Goal: Task Accomplishment & Management: Manage account settings

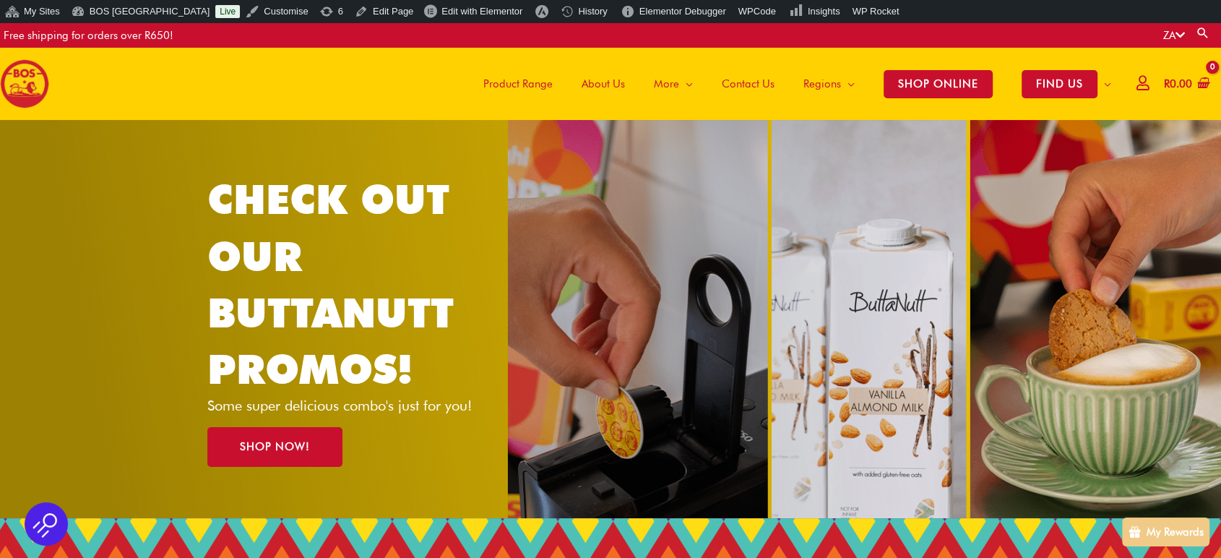
click at [1137, 77] on icon at bounding box center [1142, 82] width 12 height 11
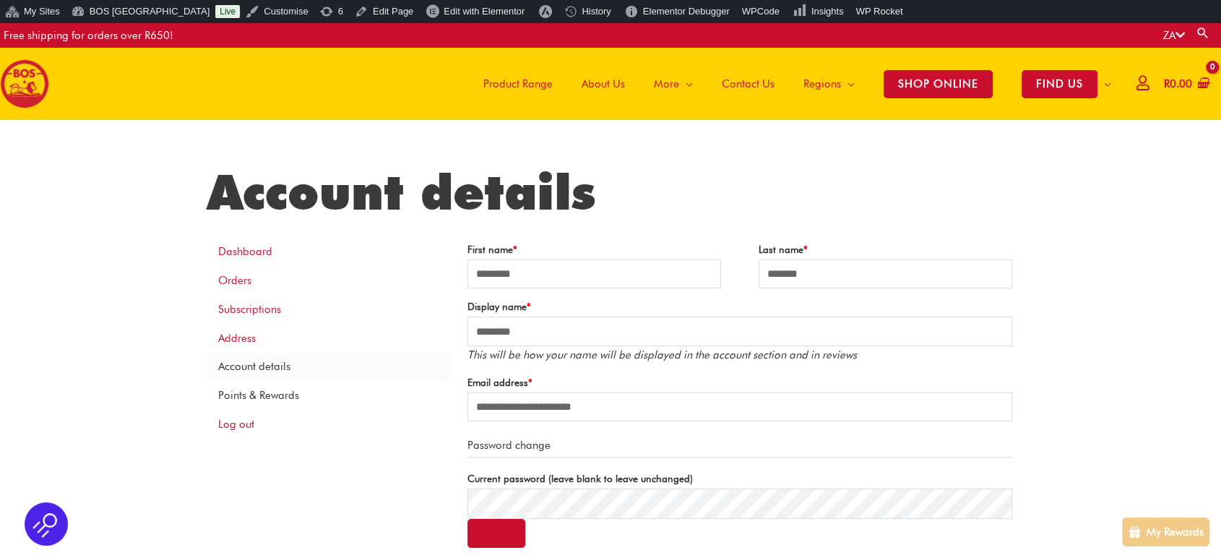
click at [331, 388] on link "Points & Rewards" at bounding box center [328, 395] width 242 height 29
click at [274, 399] on link "Points & Rewards" at bounding box center [328, 395] width 242 height 29
